Goal: Information Seeking & Learning: Find specific fact

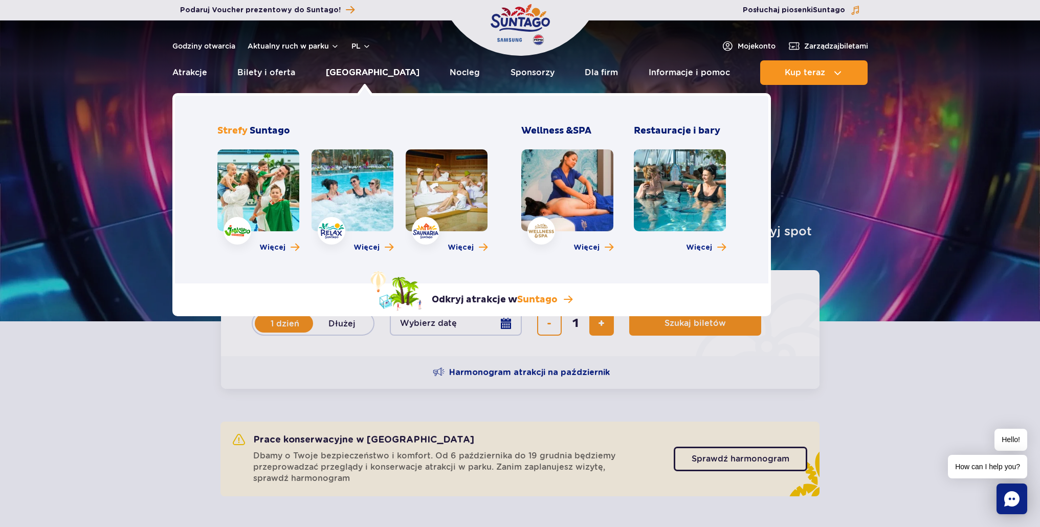
click at [363, 72] on link "[GEOGRAPHIC_DATA]" at bounding box center [373, 72] width 94 height 25
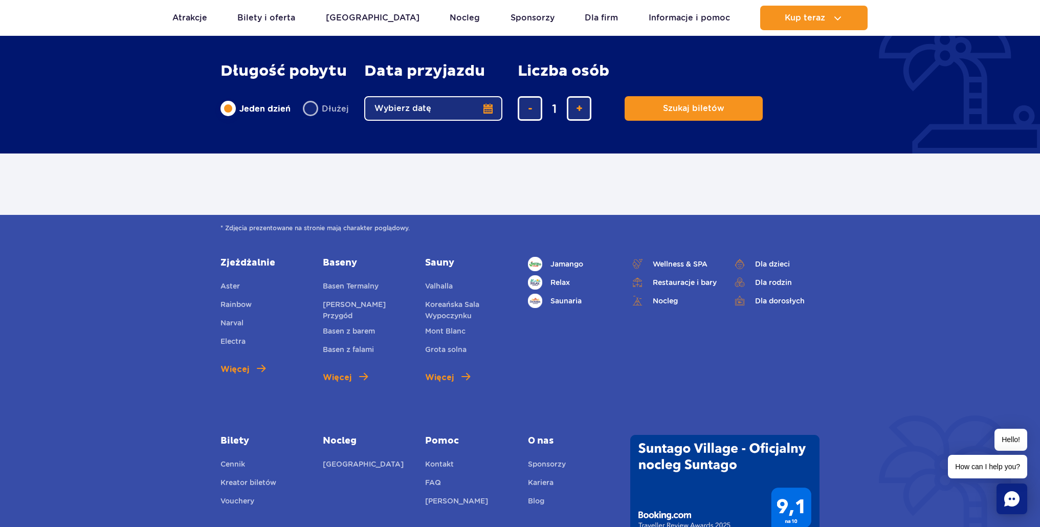
scroll to position [528, 0]
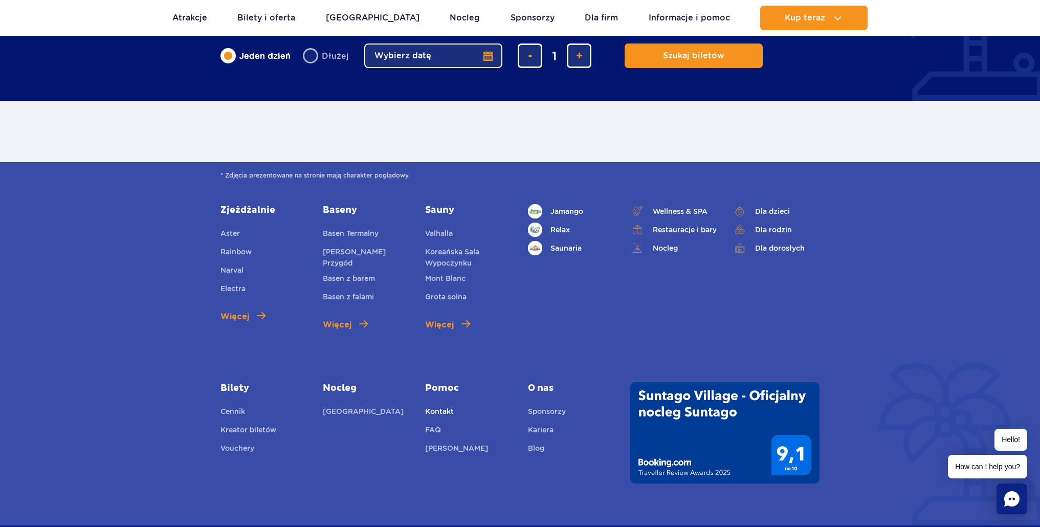
click at [444, 410] on link "Kontakt" at bounding box center [439, 413] width 29 height 14
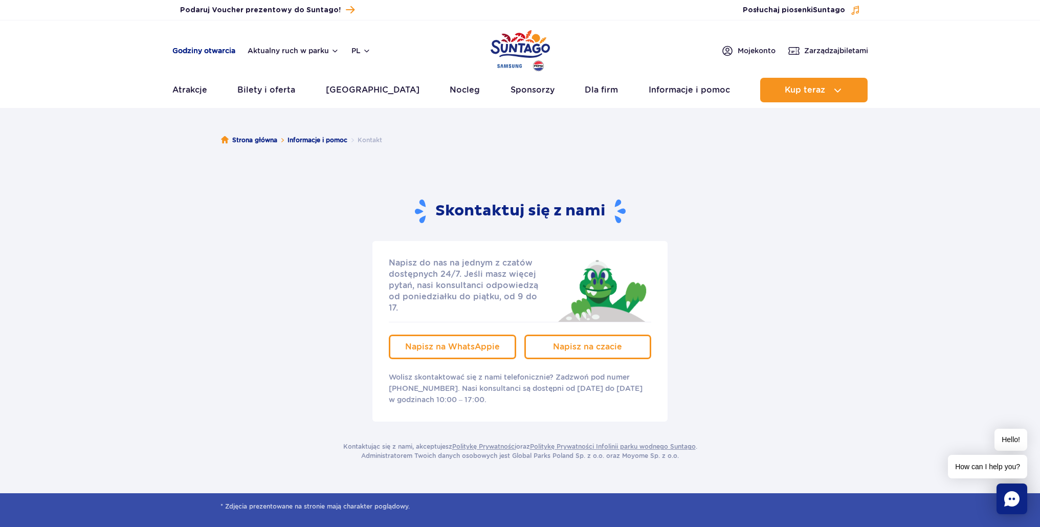
click at [223, 54] on link "Godziny otwarcia" at bounding box center [203, 51] width 63 height 10
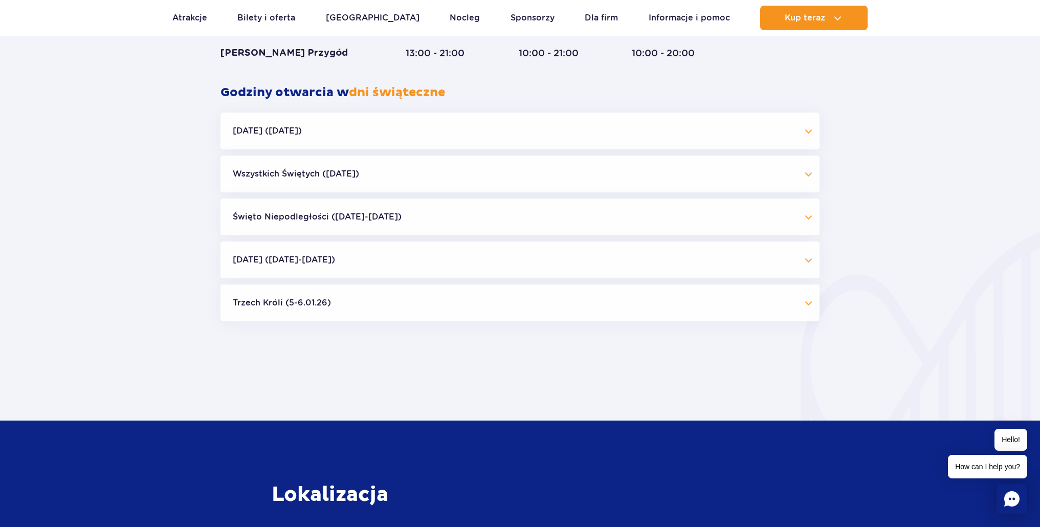
scroll to position [956, 0]
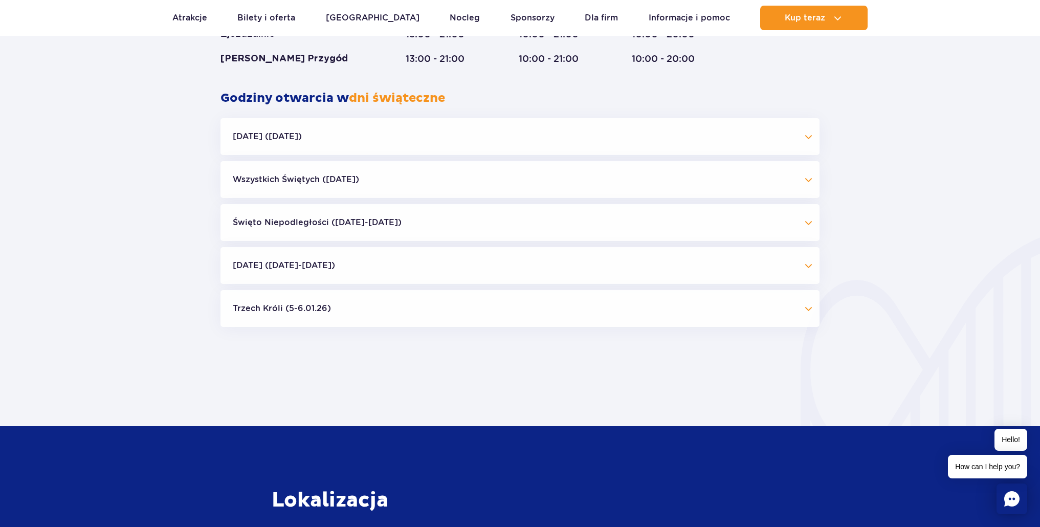
click at [403, 313] on button "Trzech Króli (5-6.01.26)" at bounding box center [519, 308] width 599 height 37
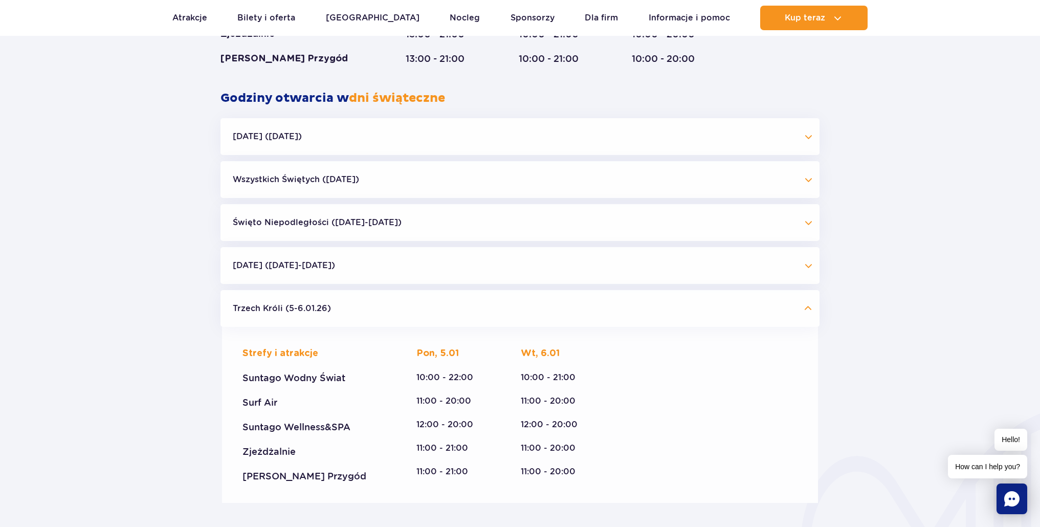
click at [400, 311] on button "Trzech Króli (5-6.01.26)" at bounding box center [519, 308] width 599 height 37
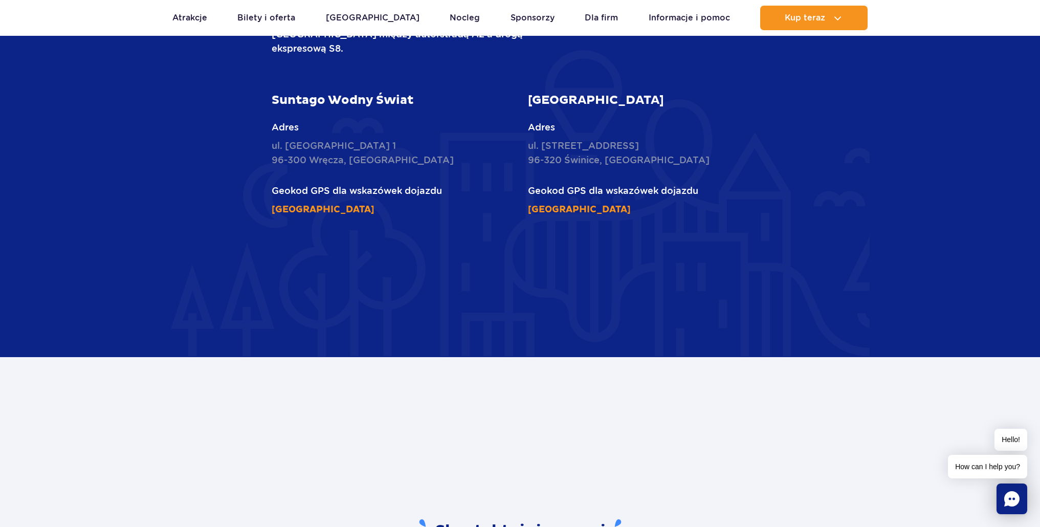
scroll to position [1516, 0]
